Goal: Communication & Community: Share content

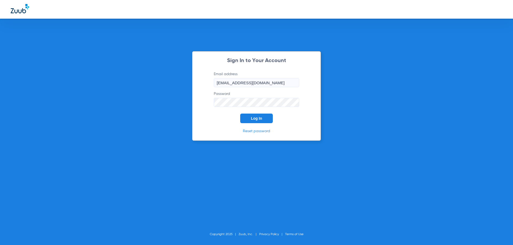
click at [259, 124] on div "Sign In to Your Account Email address drshahabi@aol.com Password Log In Reset p…" at bounding box center [256, 96] width 129 height 90
click at [260, 121] on button "Log In" at bounding box center [256, 119] width 33 height 10
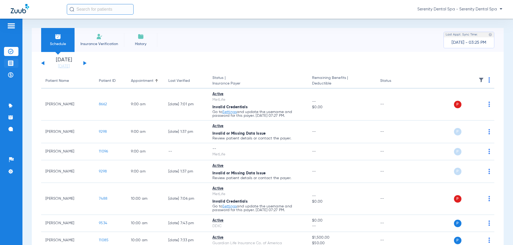
click at [8, 64] on img at bounding box center [10, 63] width 5 height 5
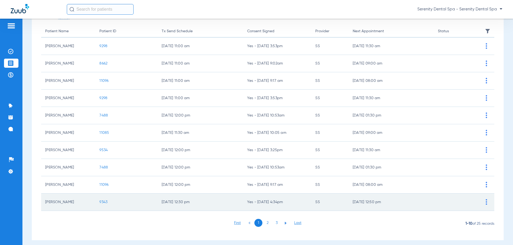
scroll to position [53, 0]
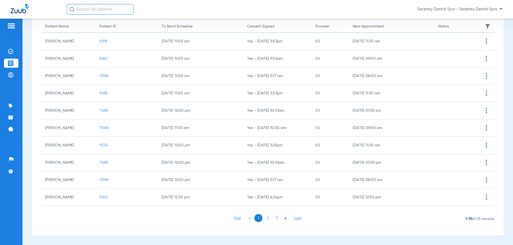
click at [274, 219] on li "3" at bounding box center [276, 218] width 8 height 8
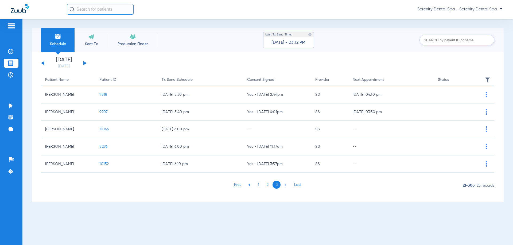
scroll to position [0, 0]
click at [268, 186] on li "2" at bounding box center [267, 185] width 8 height 8
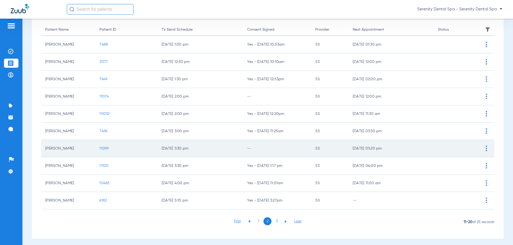
scroll to position [53, 0]
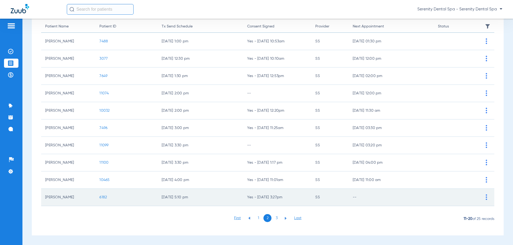
click at [104, 198] on span "6182" at bounding box center [102, 198] width 7 height 4
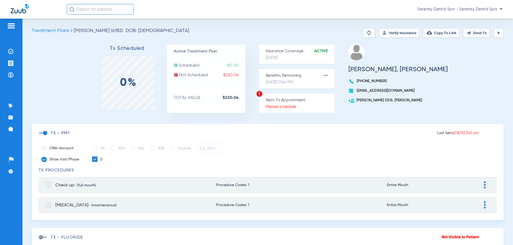
click at [476, 32] on button "Send Tx" at bounding box center [476, 33] width 27 height 10
drag, startPoint x: 396, startPoint y: 128, endPoint x: 396, endPoint y: 134, distance: 5.6
click at [396, 129] on div "Last Sent: 08/21/25 3:26 pm Patient Signed TX - pmt Offer discount 5% 10% 15% 2…" at bounding box center [268, 172] width 472 height 96
click at [402, 134] on span "Patient Signed" at bounding box center [414, 135] width 25 height 4
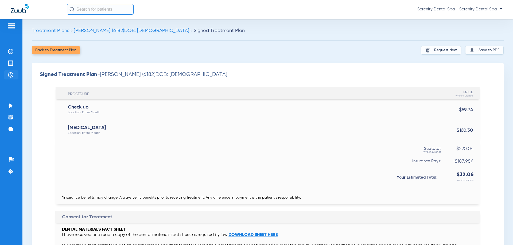
click at [11, 74] on img at bounding box center [10, 74] width 5 height 5
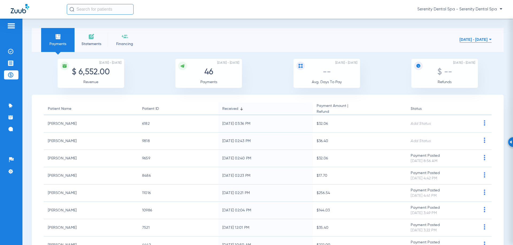
drag, startPoint x: 7, startPoint y: 63, endPoint x: 9, endPoint y: 74, distance: 11.6
click at [7, 63] on li "Treatment Acceptance" at bounding box center [11, 63] width 14 height 9
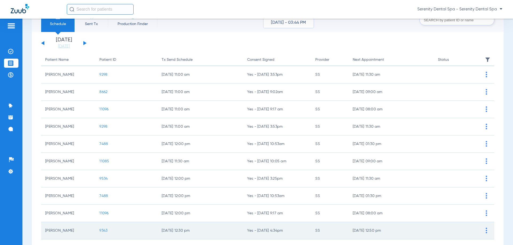
scroll to position [53, 0]
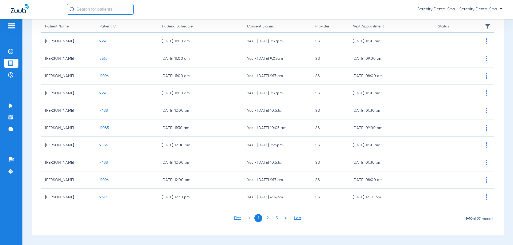
click at [275, 219] on li "3" at bounding box center [276, 218] width 8 height 8
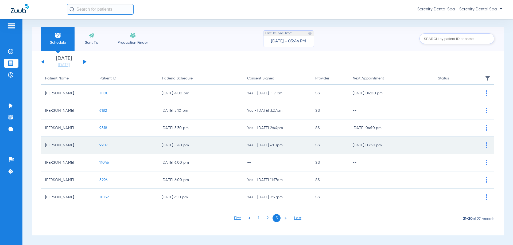
click at [100, 145] on span "9907" at bounding box center [103, 146] width 8 height 4
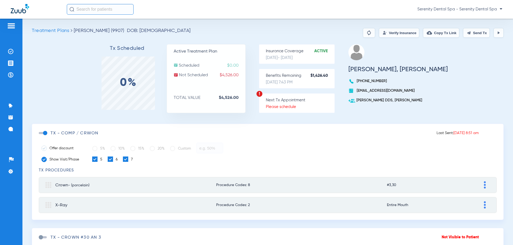
click at [43, 132] on span at bounding box center [43, 133] width 8 height 2
click at [40, 136] on input "checkbox" at bounding box center [40, 136] width 0 height 0
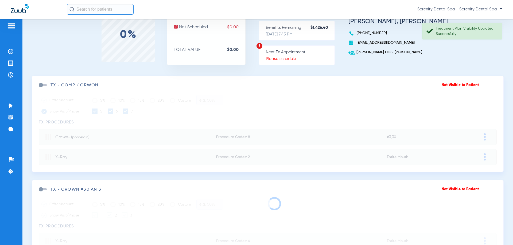
scroll to position [96, 0]
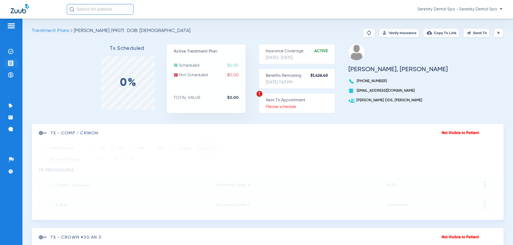
click at [18, 62] on li "Treatment Acceptance" at bounding box center [11, 63] width 14 height 9
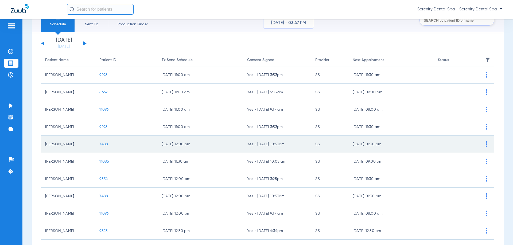
scroll to position [53, 0]
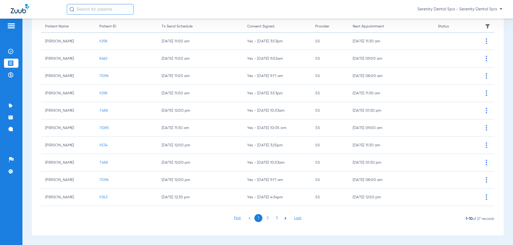
click at [269, 218] on li "2" at bounding box center [267, 218] width 8 height 8
click at [272, 219] on li "3" at bounding box center [276, 218] width 8 height 8
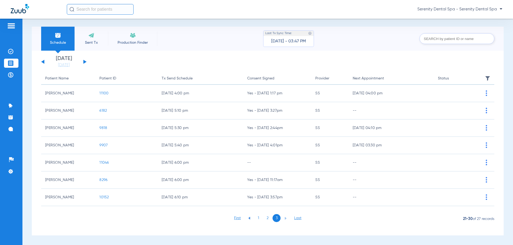
scroll to position [1, 0]
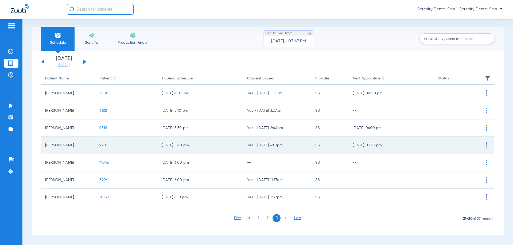
click at [103, 147] on span "9907" at bounding box center [103, 146] width 8 height 4
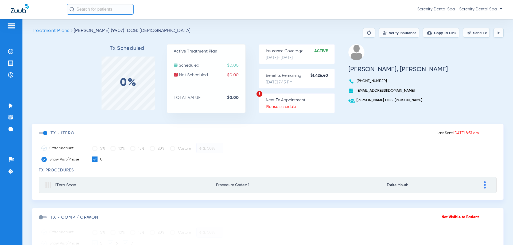
click at [471, 34] on button "Send Tx" at bounding box center [476, 33] width 27 height 10
click at [431, 28] on div "Treatment Plans Crehan, John (9907) DOB: 03/31/1993 Verify Insurance Copy Tx Li…" at bounding box center [267, 132] width 490 height 227
click at [431, 31] on button "Copy Tx Link" at bounding box center [441, 33] width 36 height 10
click at [8, 126] on li "Messages 4" at bounding box center [11, 129] width 14 height 9
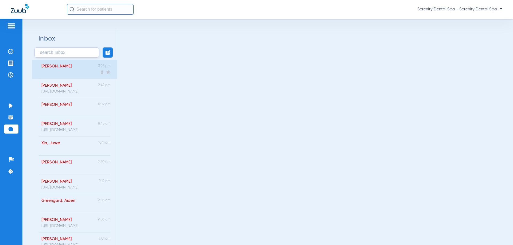
click at [73, 65] on div "Li, Jieyu Nicole 3:26 pm" at bounding box center [74, 69] width 85 height 19
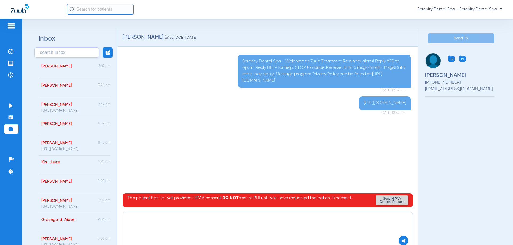
paste textarea "https://patient.zuub.com/patient/oolVSte5RQRwoTZ5mKto/office/17004429/practice/…"
type textarea "https://patient.zuub.com/patient/oolVSte5RQRwoTZ5mKto/office/17004429/practice/…"
click at [394, 242] on div "https://patient.zuub.com/patient/oolVSte5RQRwoTZ5mKto/office/17004429/practice/…" at bounding box center [268, 230] width 290 height 37
drag, startPoint x: 394, startPoint y: 242, endPoint x: 400, endPoint y: 244, distance: 5.7
click at [395, 242] on div "https://patient.zuub.com/patient/oolVSte5RQRwoTZ5mKto/office/17004429/practice/…" at bounding box center [268, 230] width 290 height 37
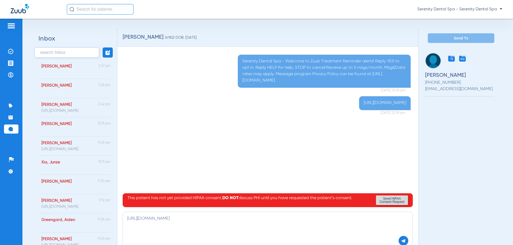
click at [400, 244] on button at bounding box center [404, 241] width 10 height 10
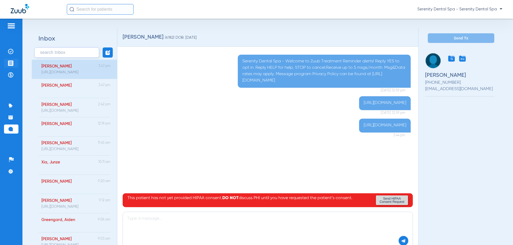
click at [12, 64] on img at bounding box center [10, 63] width 5 height 5
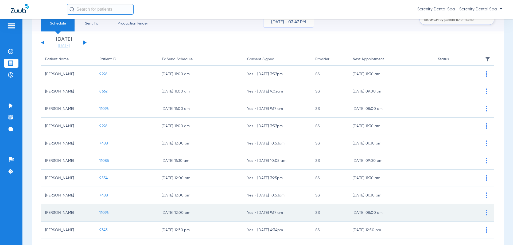
scroll to position [53, 0]
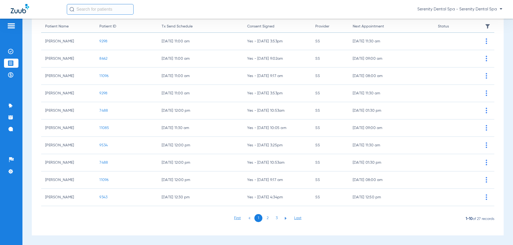
click at [265, 217] on li "2" at bounding box center [267, 218] width 8 height 8
click at [275, 219] on li "3" at bounding box center [276, 218] width 8 height 8
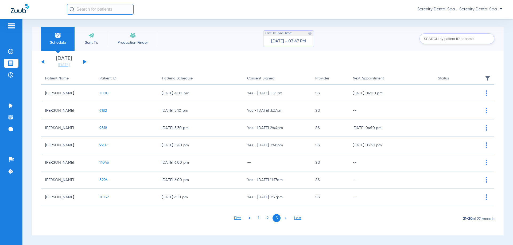
drag, startPoint x: 101, startPoint y: 146, endPoint x: 98, endPoint y: 155, distance: 10.1
click at [101, 147] on span "9907" at bounding box center [103, 146] width 8 height 4
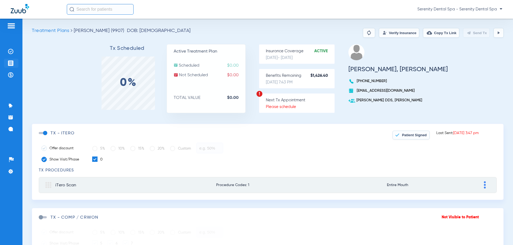
click at [15, 66] on li "Treatment Acceptance" at bounding box center [11, 63] width 14 height 9
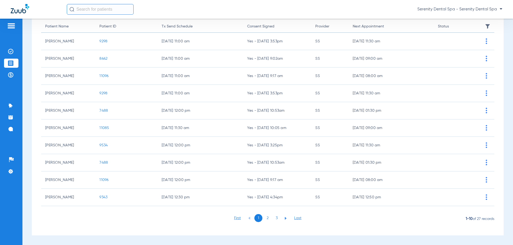
click at [273, 218] on li "3" at bounding box center [276, 218] width 8 height 8
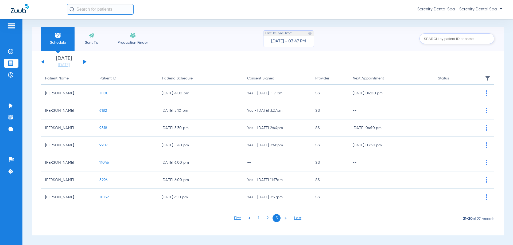
scroll to position [1, 0]
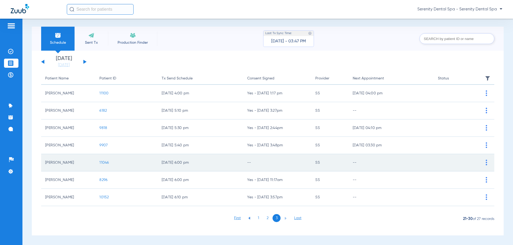
click at [102, 162] on span "11046" at bounding box center [103, 163] width 9 height 4
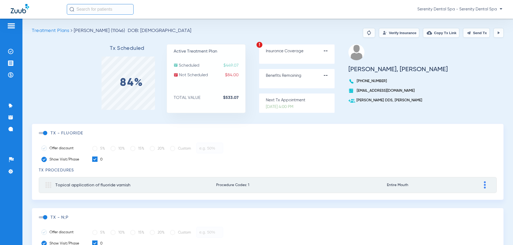
click at [44, 132] on span at bounding box center [43, 133] width 8 height 2
click at [40, 136] on input "checkbox" at bounding box center [40, 136] width 0 height 0
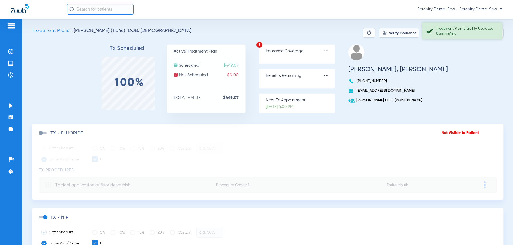
click at [475, 37] on div "Treatment Plan Visibility Updated Successfully" at bounding box center [462, 31] width 80 height 17
click at [474, 35] on button "Send Tx" at bounding box center [476, 33] width 27 height 10
click at [439, 33] on button "Copy Tx Link" at bounding box center [441, 33] width 36 height 10
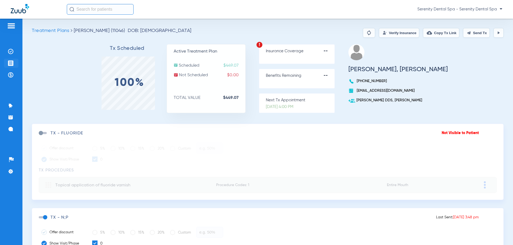
click at [8, 63] on img at bounding box center [10, 63] width 5 height 5
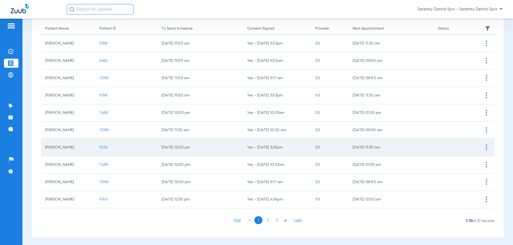
scroll to position [53, 0]
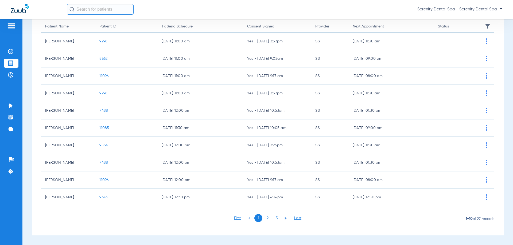
click at [274, 220] on li "3" at bounding box center [276, 218] width 8 height 8
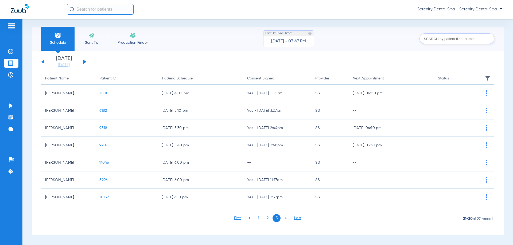
scroll to position [1, 0]
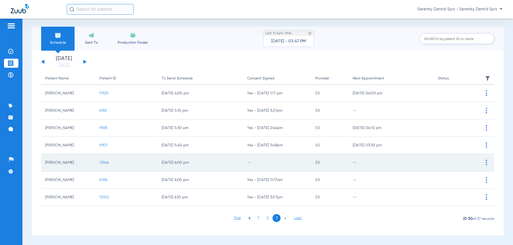
click at [101, 162] on span "11046" at bounding box center [103, 163] width 9 height 4
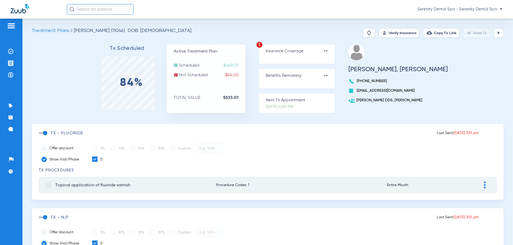
click at [46, 132] on span at bounding box center [43, 133] width 8 height 2
click at [40, 136] on input "checkbox" at bounding box center [40, 136] width 0 height 0
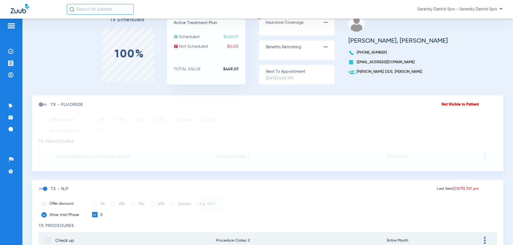
scroll to position [27, 0]
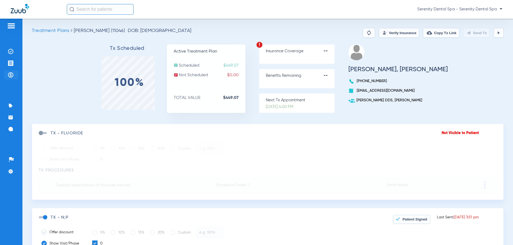
click at [7, 75] on li "Payments & A/R" at bounding box center [11, 75] width 14 height 9
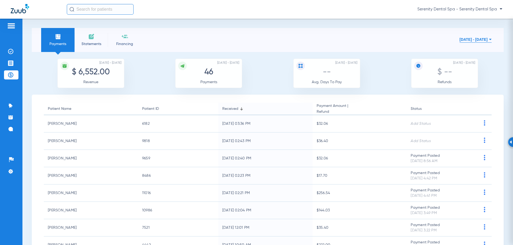
drag, startPoint x: 14, startPoint y: 64, endPoint x: 14, endPoint y: 70, distance: 5.9
click at [14, 64] on li "Treatment Acceptance" at bounding box center [11, 63] width 14 height 9
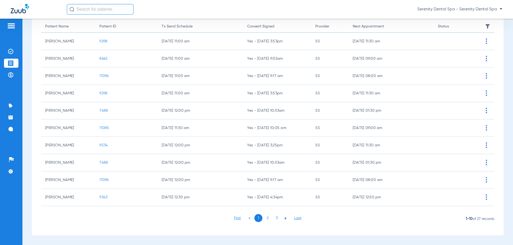
click at [276, 219] on li "3" at bounding box center [276, 218] width 8 height 8
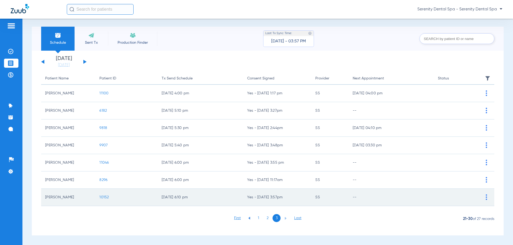
click at [104, 198] on span "10152" at bounding box center [103, 198] width 9 height 4
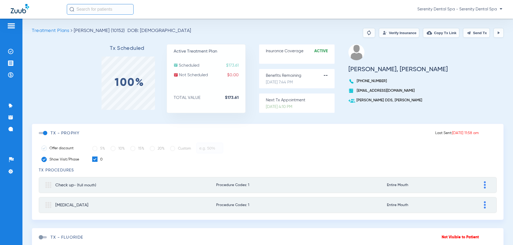
click at [473, 33] on button "Send Tx" at bounding box center [476, 33] width 27 height 10
click at [437, 33] on button "Copy Tx Link" at bounding box center [441, 33] width 36 height 10
click at [11, 124] on ul "Activity Appt Reminders Messages 4" at bounding box center [11, 120] width 14 height 38
click at [14, 129] on li "Messages 4" at bounding box center [11, 129] width 14 height 9
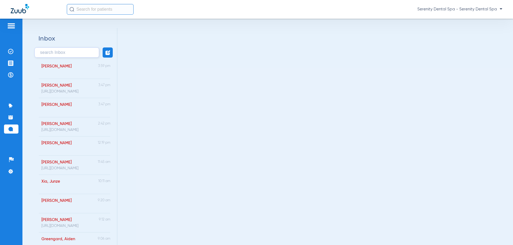
click at [80, 74] on div "McManis, John 3:59 pm" at bounding box center [74, 69] width 85 height 19
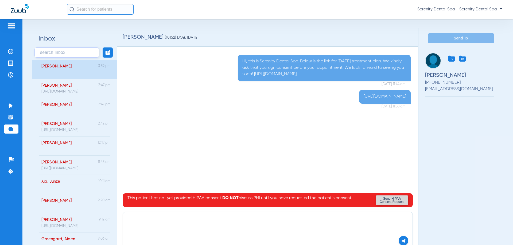
paste textarea "https://patient.zuub.com/patient/ujgSk1RuyjCFrOeUoK1h/office/17004429/practice/…"
type textarea "https://patient.zuub.com/patient/ujgSk1RuyjCFrOeUoK1h/office/17004429/practice/…"
click at [401, 241] on img at bounding box center [403, 241] width 5 height 5
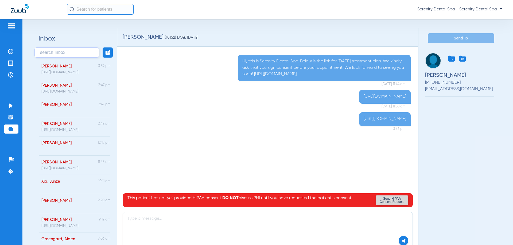
click at [17, 65] on li "Treatment Acceptance" at bounding box center [11, 63] width 14 height 9
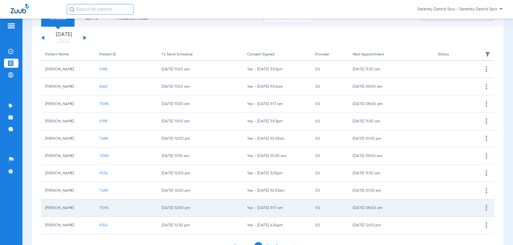
scroll to position [53, 0]
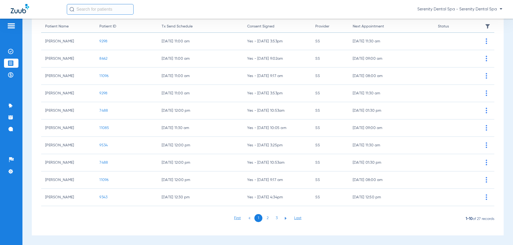
click at [275, 219] on li "3" at bounding box center [276, 218] width 8 height 8
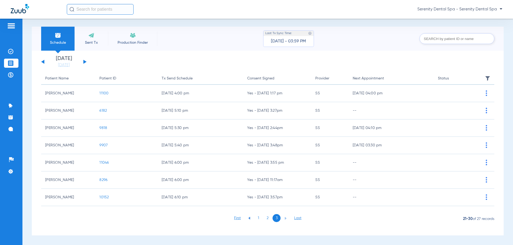
click at [106, 146] on span "9907" at bounding box center [103, 146] width 8 height 4
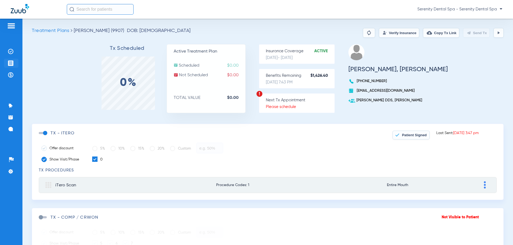
click at [12, 62] on img at bounding box center [10, 63] width 5 height 5
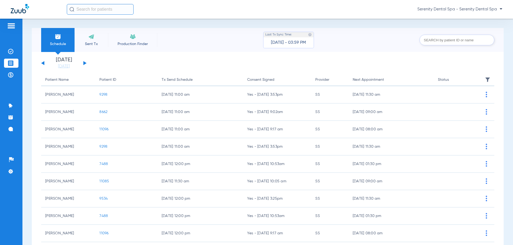
scroll to position [53, 0]
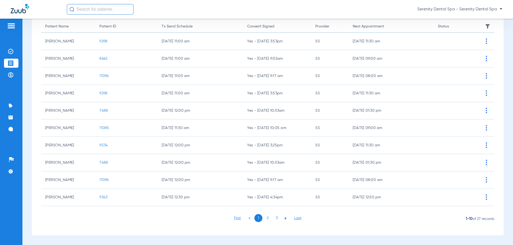
click at [275, 219] on li "3" at bounding box center [276, 218] width 8 height 8
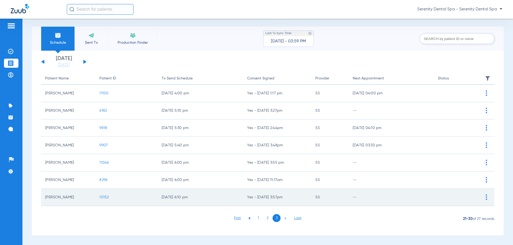
click at [104, 198] on span "10152" at bounding box center [103, 198] width 9 height 4
